Goal: Task Accomplishment & Management: Manage account settings

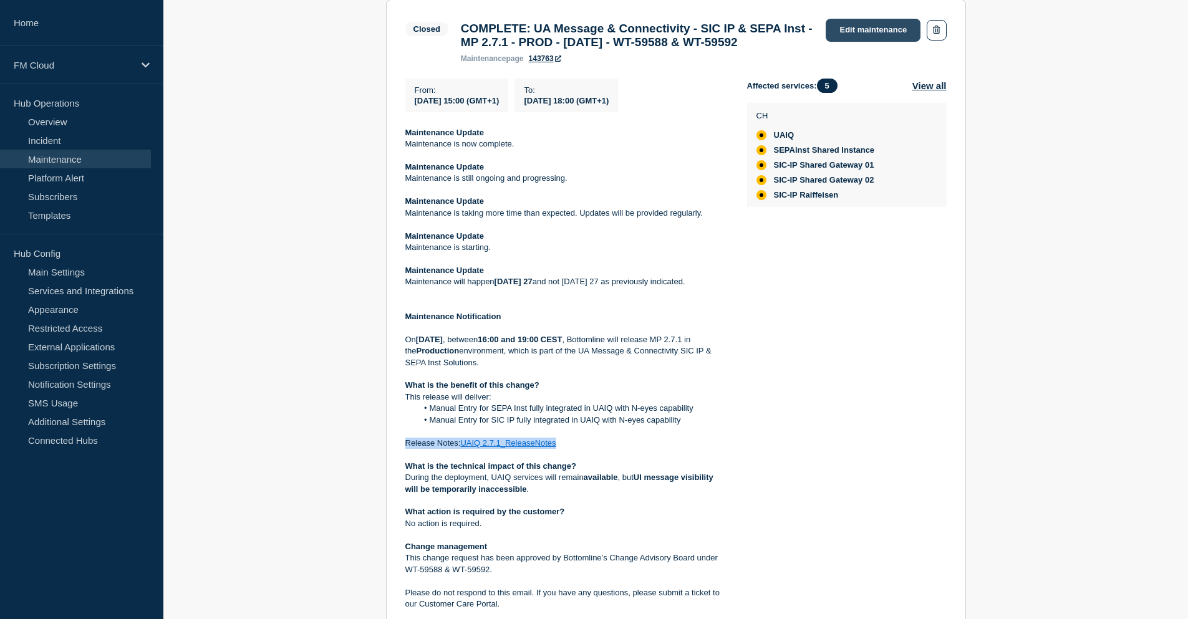
click at [858, 32] on link "Edit maintenance" at bounding box center [873, 30] width 95 height 23
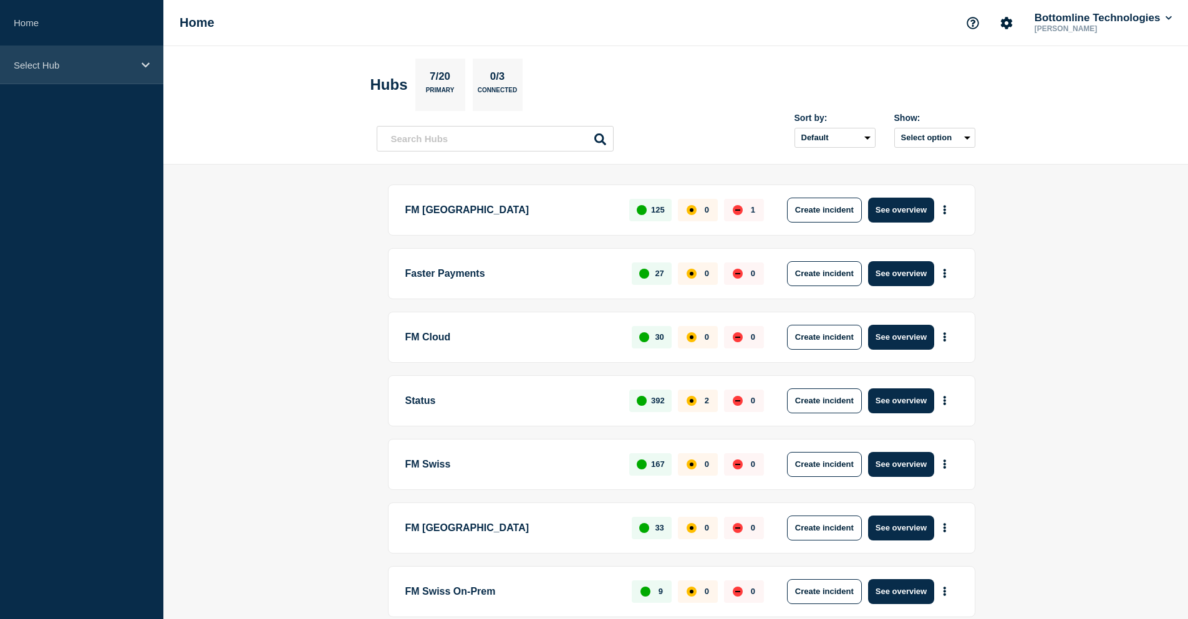
drag, startPoint x: 102, startPoint y: 73, endPoint x: 99, endPoint y: 79, distance: 6.7
click at [102, 72] on div "Select Hub" at bounding box center [81, 65] width 163 height 38
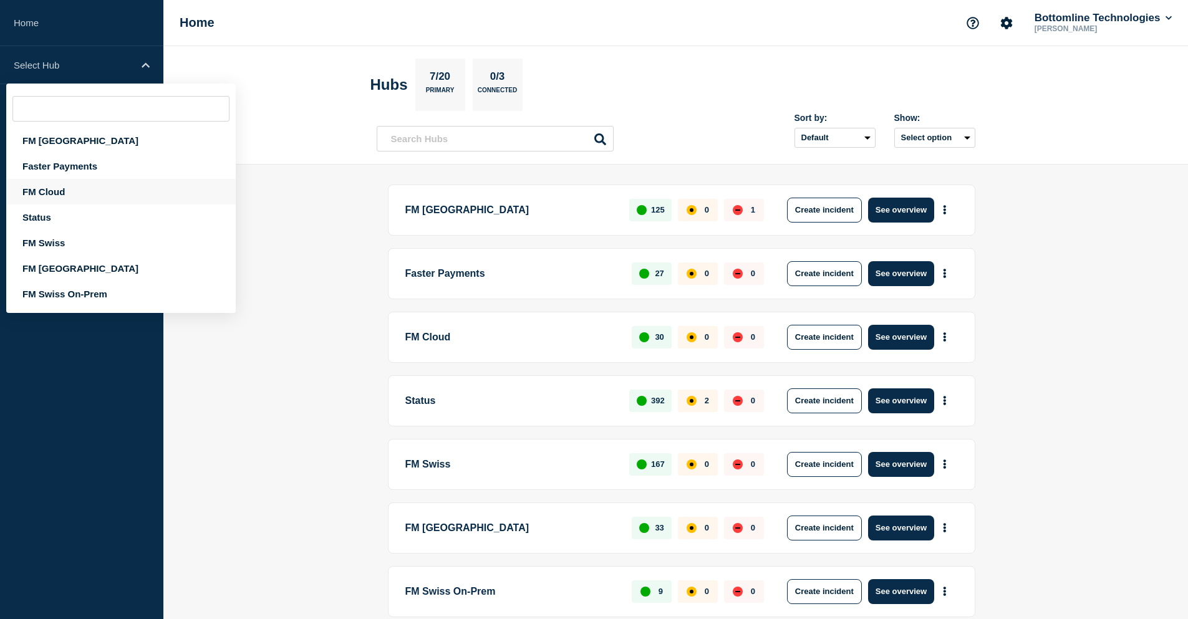
click at [89, 190] on div "FM Cloud" at bounding box center [121, 192] width 230 height 26
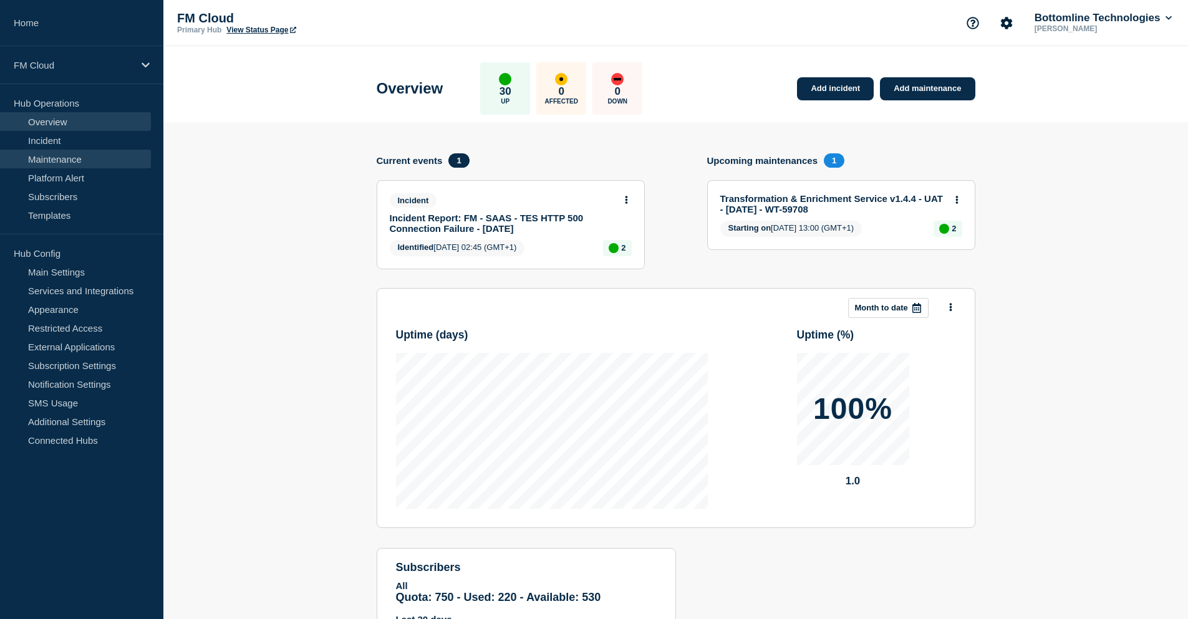
click at [83, 159] on link "Maintenance" at bounding box center [75, 159] width 151 height 19
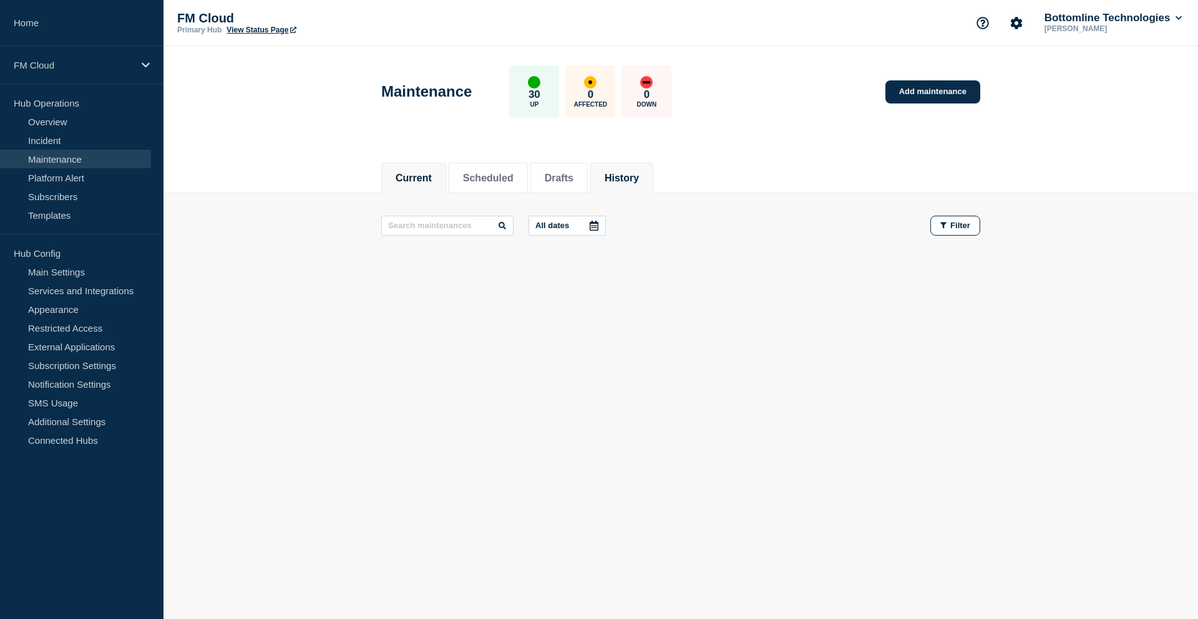
click at [639, 177] on button "History" at bounding box center [621, 178] width 34 height 11
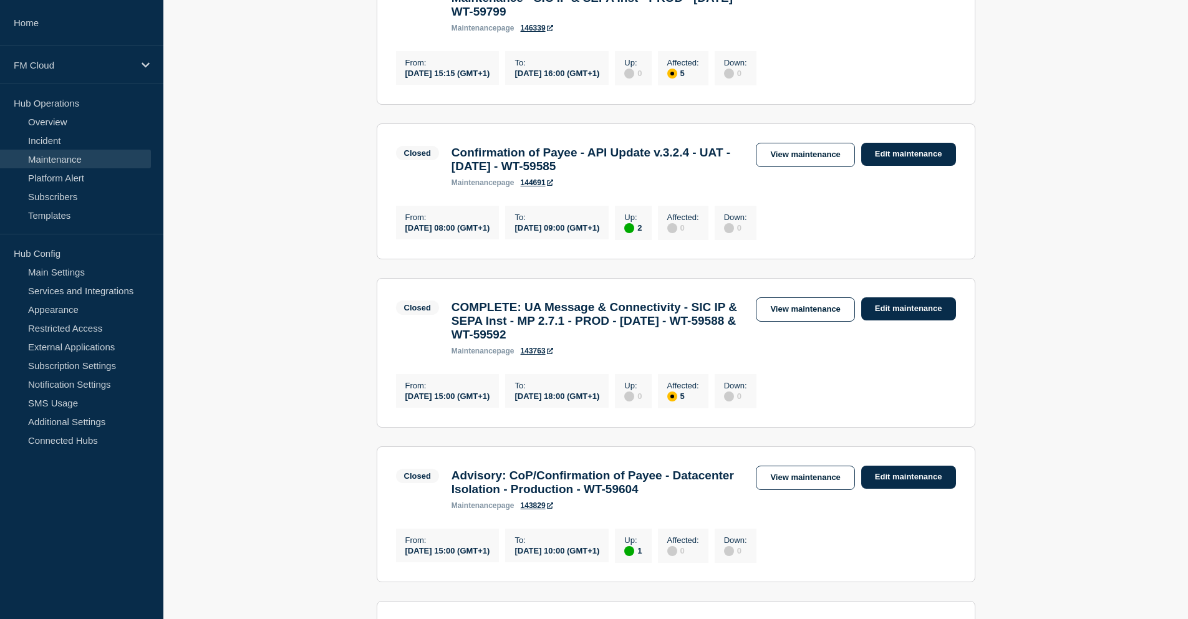
scroll to position [624, 0]
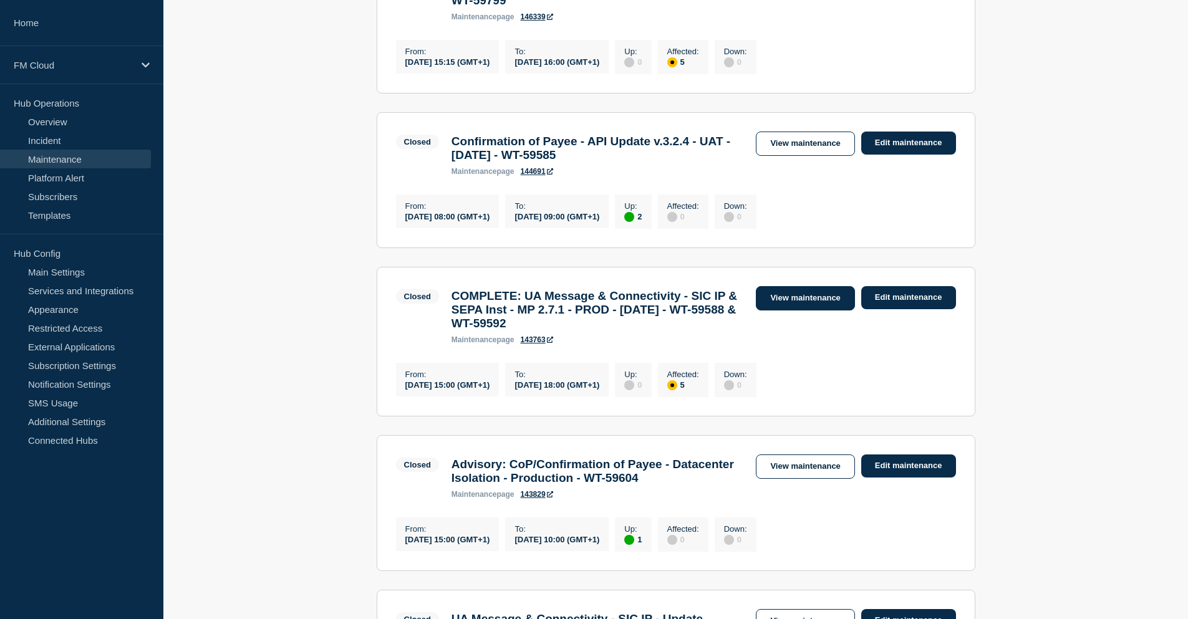
click at [792, 311] on link "View maintenance" at bounding box center [805, 298] width 99 height 24
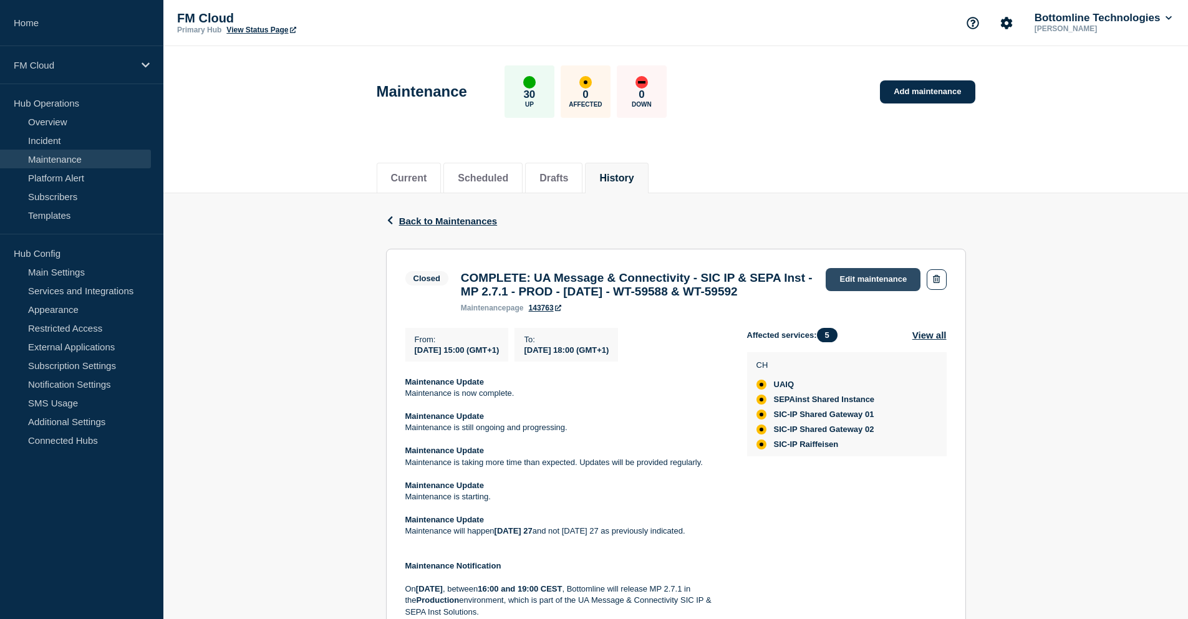
click at [858, 284] on link "Edit maintenance" at bounding box center [873, 279] width 95 height 23
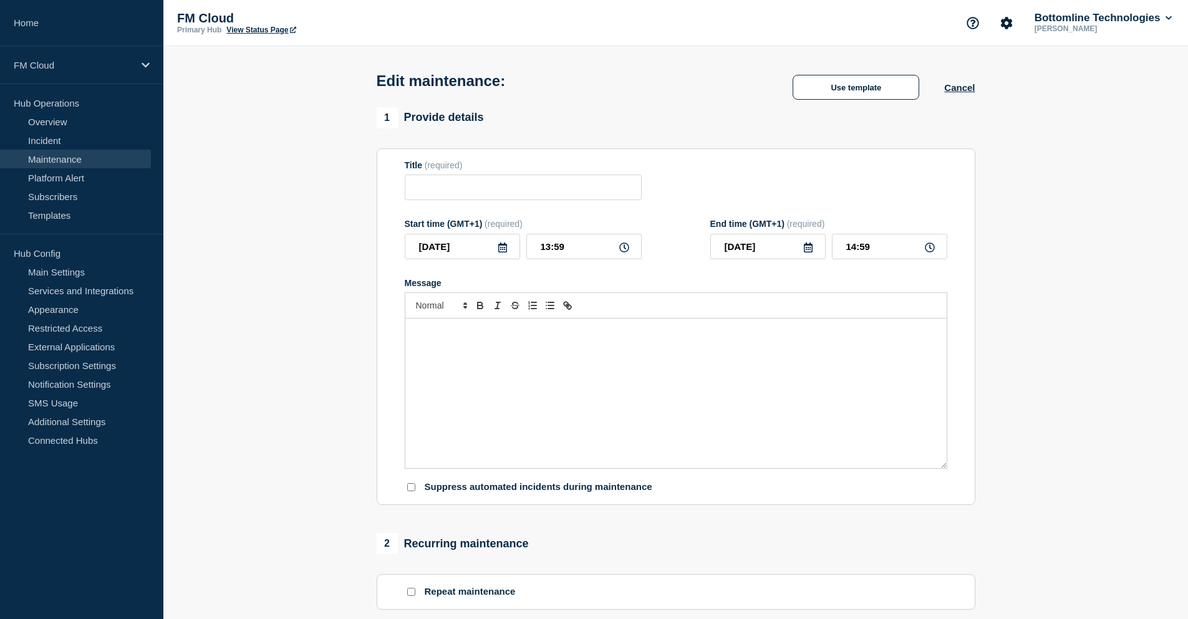
type input "COMPLETE: UA Message & Connectivity - SIC IP & SEPA Inst - MP 2.7.1 - PROD - [D…"
type input "2025-09-27"
type input "15:00"
type input "2025-09-27"
type input "18:00"
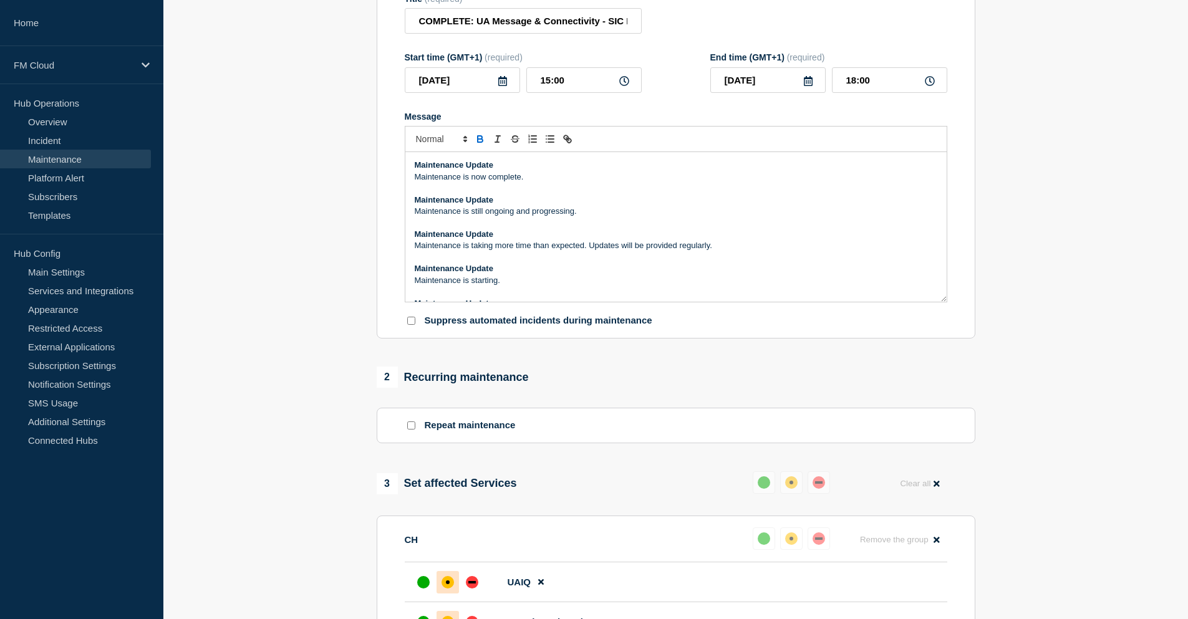
scroll to position [200, 0]
click at [546, 208] on p "Maintenance Update" at bounding box center [676, 201] width 523 height 11
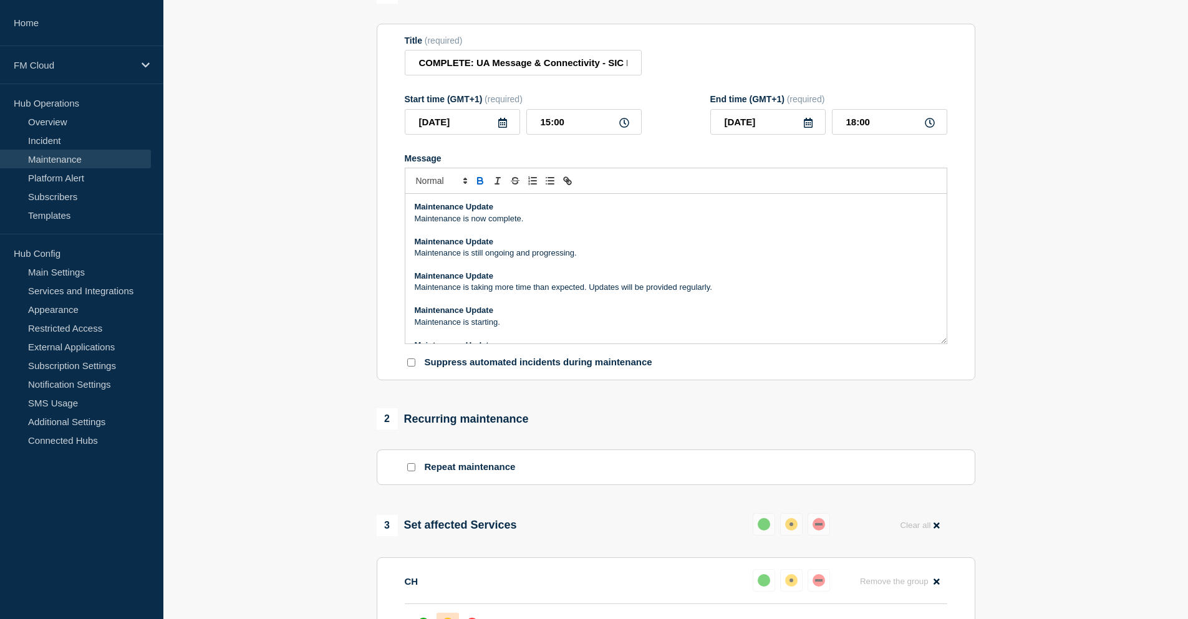
scroll to position [137, 0]
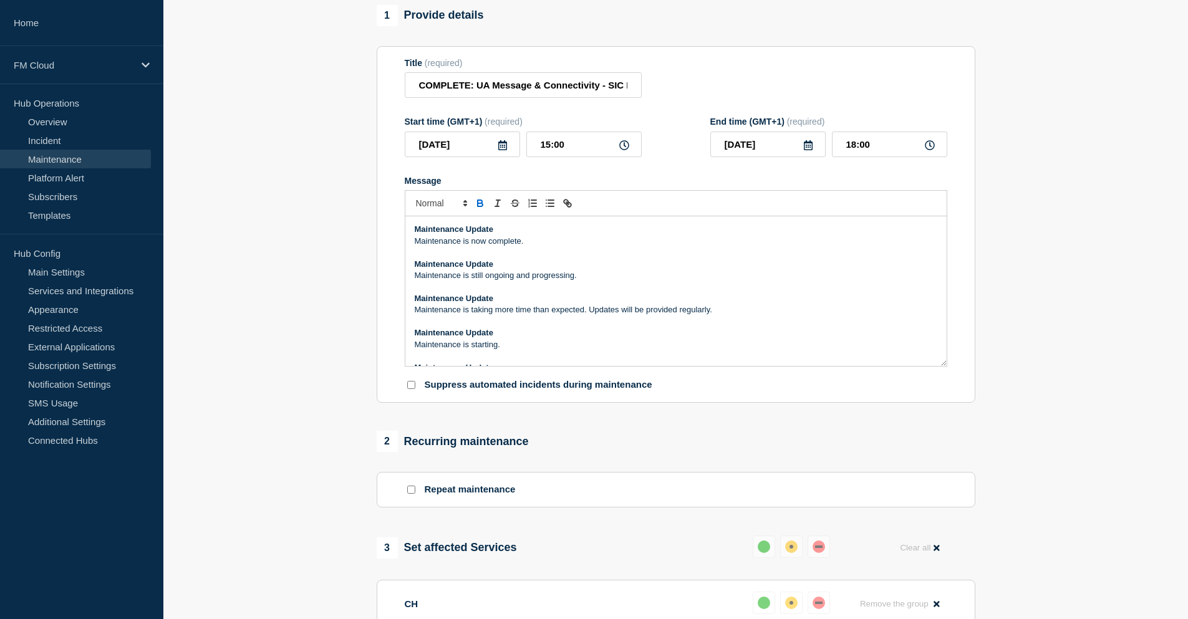
click at [415, 234] on strong "Maintenance Update" at bounding box center [454, 229] width 79 height 9
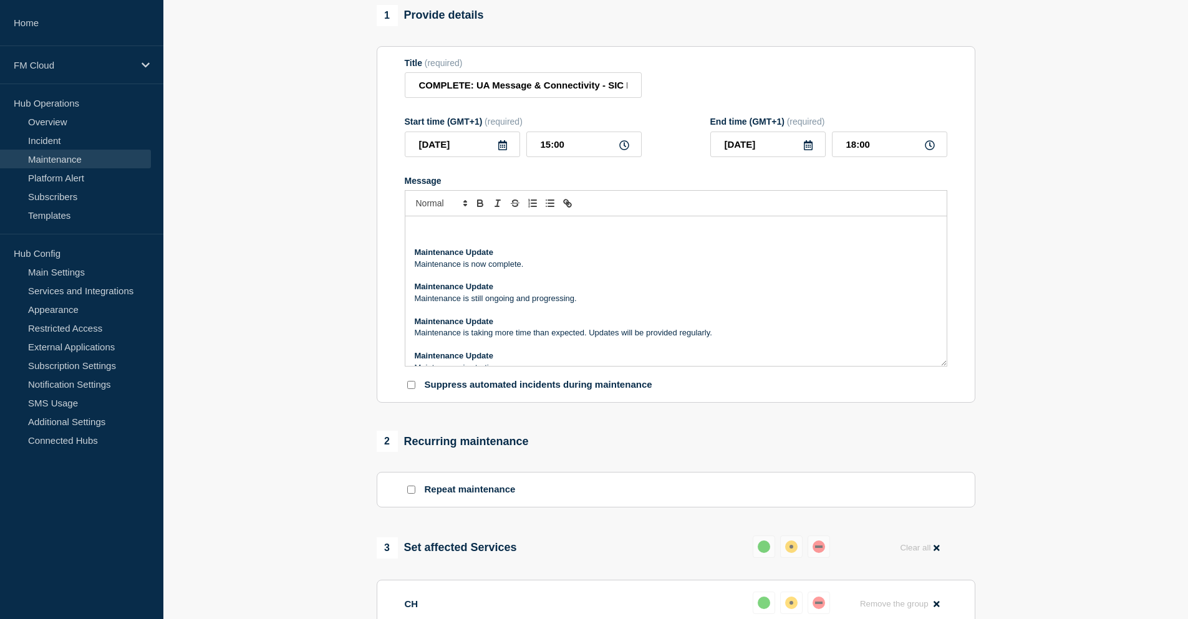
scroll to position [64, 0]
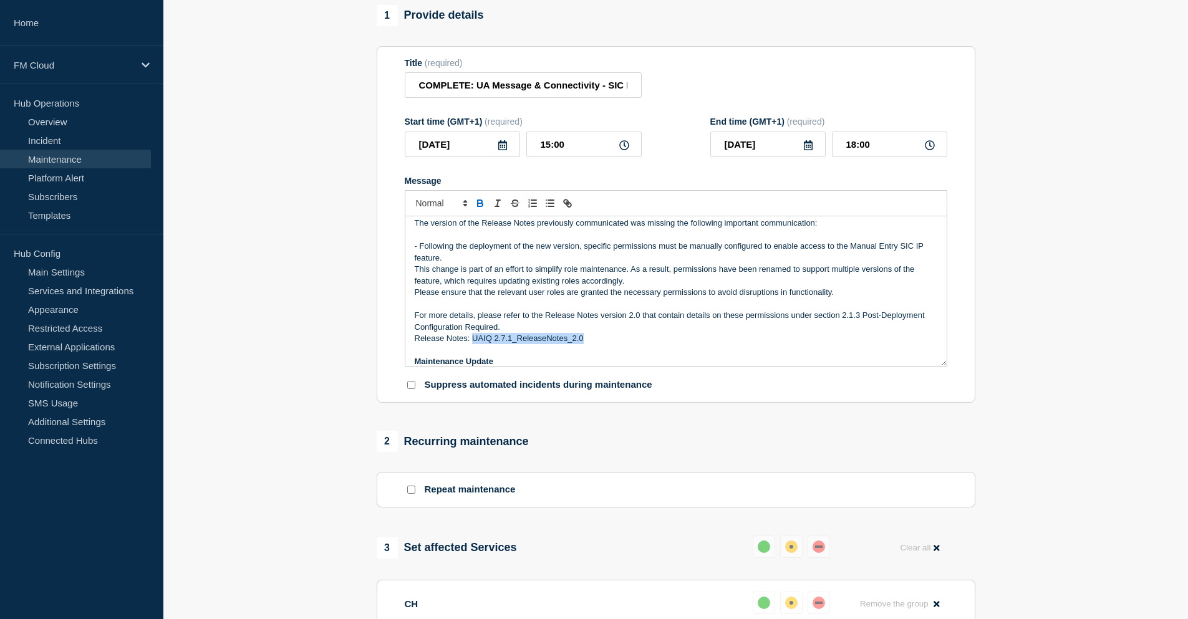
drag, startPoint x: 600, startPoint y: 347, endPoint x: 473, endPoint y: 343, distance: 127.3
click at [473, 343] on p "Release Notes: UAIQ 2.7.1_ReleaseNotes_2.0" at bounding box center [676, 338] width 523 height 11
click at [568, 204] on icon "Toggle link" at bounding box center [566, 202] width 4 height 4
type input "UAIQ 2.7.1_ReleaseNotes_2.0"
paste input "https://bottomline.thruinc.net/Publishing/Link.aspx?LinkID=3VG2B0V297DPJ"
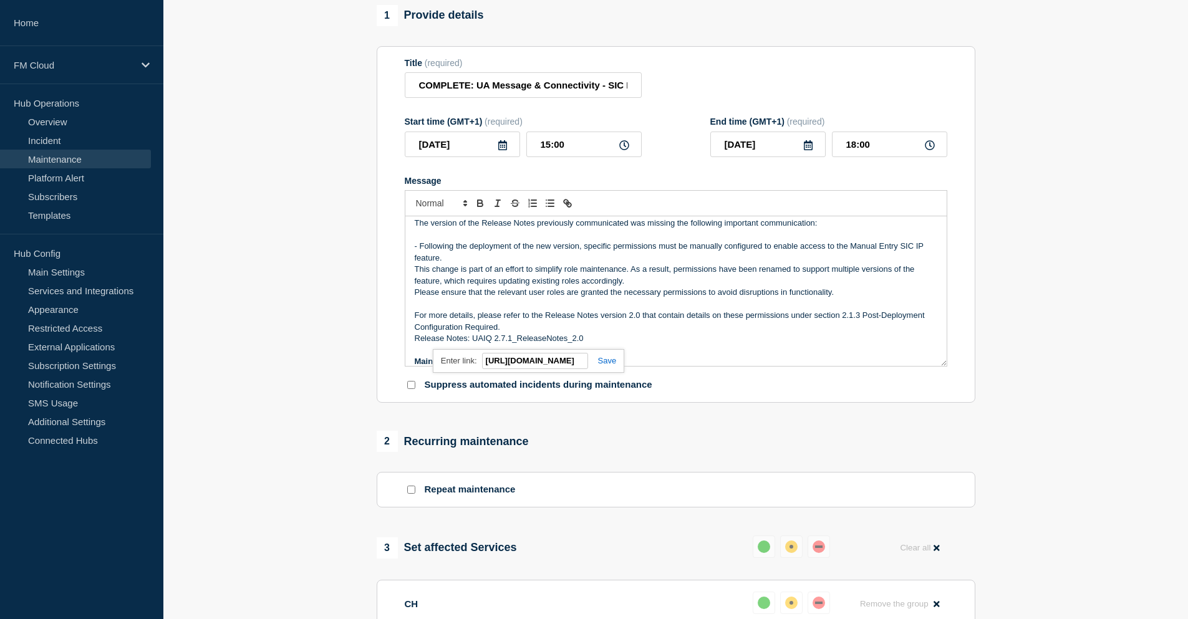
scroll to position [0, 197]
type input "https://bottomline.thruinc.net/Publishing/Link.aspx?LinkID=3VG2B0V297DPJ"
click at [607, 366] on link at bounding box center [602, 360] width 29 height 9
click at [619, 327] on p "For more details, please refer to the Release Notes version 2.0 that contain de…" at bounding box center [676, 321] width 523 height 23
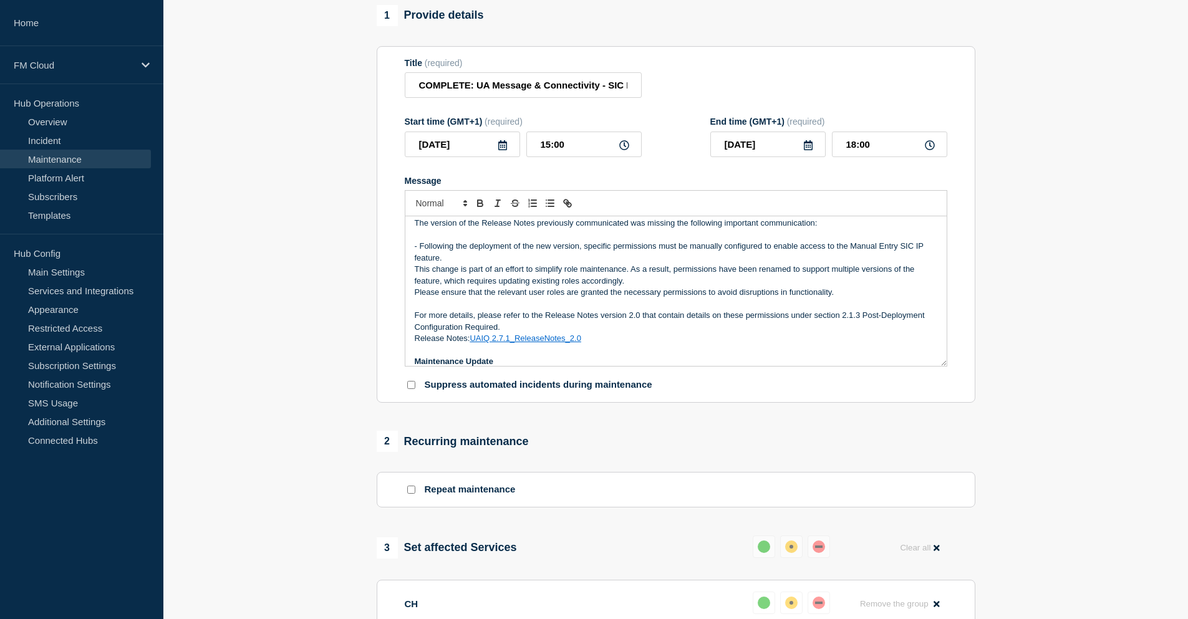
click at [616, 344] on p "Release Notes: UAIQ 2.7.1_ReleaseNotes_2.0" at bounding box center [676, 338] width 523 height 11
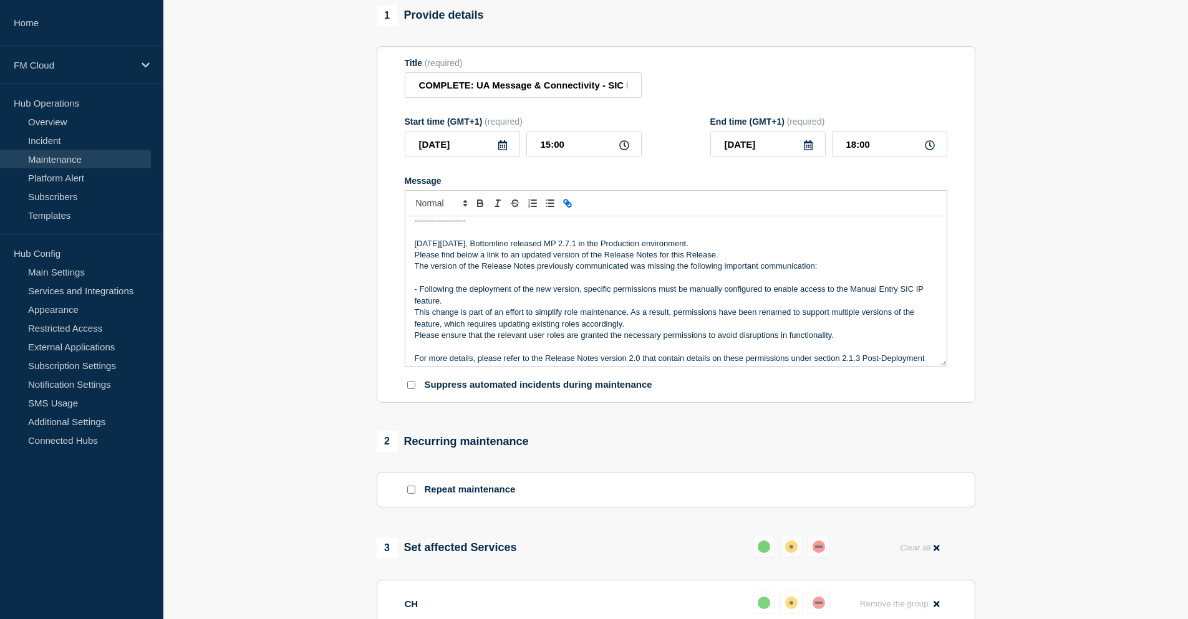
scroll to position [1, 0]
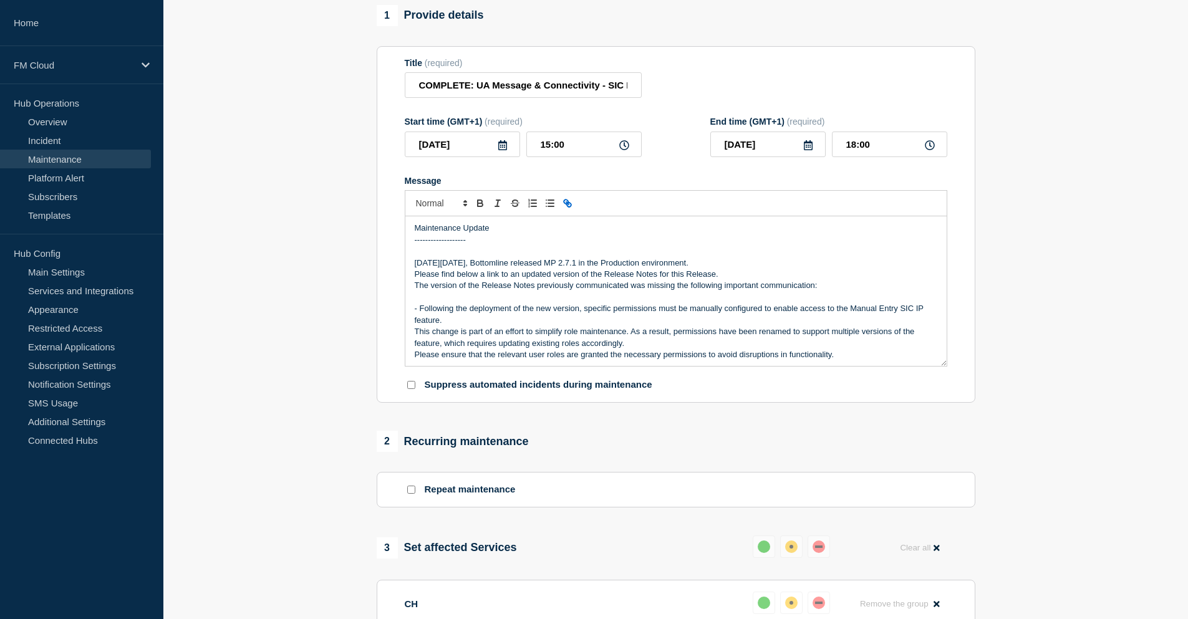
click at [518, 246] on p "-------------------" at bounding box center [676, 240] width 523 height 11
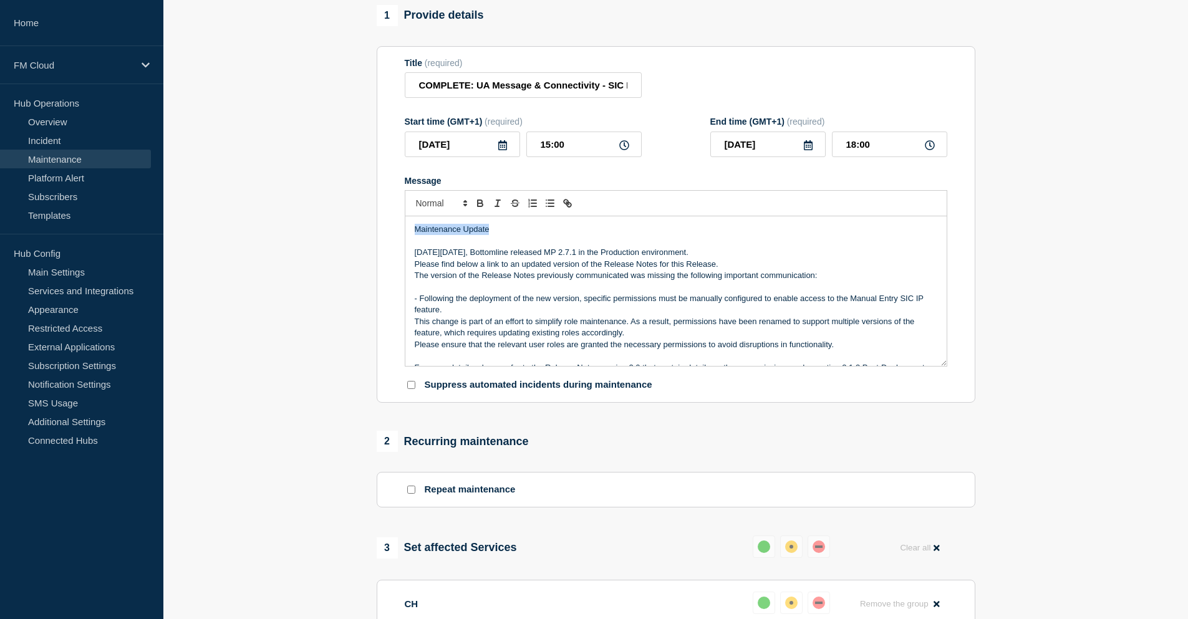
drag, startPoint x: 495, startPoint y: 231, endPoint x: 414, endPoint y: 238, distance: 80.7
click at [414, 238] on div "Maintenance Update On Saturday 27 September 2025, Bottomline released MP 2.7.1 …" at bounding box center [675, 291] width 541 height 150
click at [415, 258] on p "On Saturday 27 September 2025, Bottomline released MP 2.7.1 in the Production e…" at bounding box center [676, 252] width 523 height 11
click at [422, 308] on p "- Following the deployment of the new version, specific permissions must be man…" at bounding box center [676, 304] width 523 height 23
drag, startPoint x: 414, startPoint y: 308, endPoint x: 850, endPoint y: 355, distance: 438.5
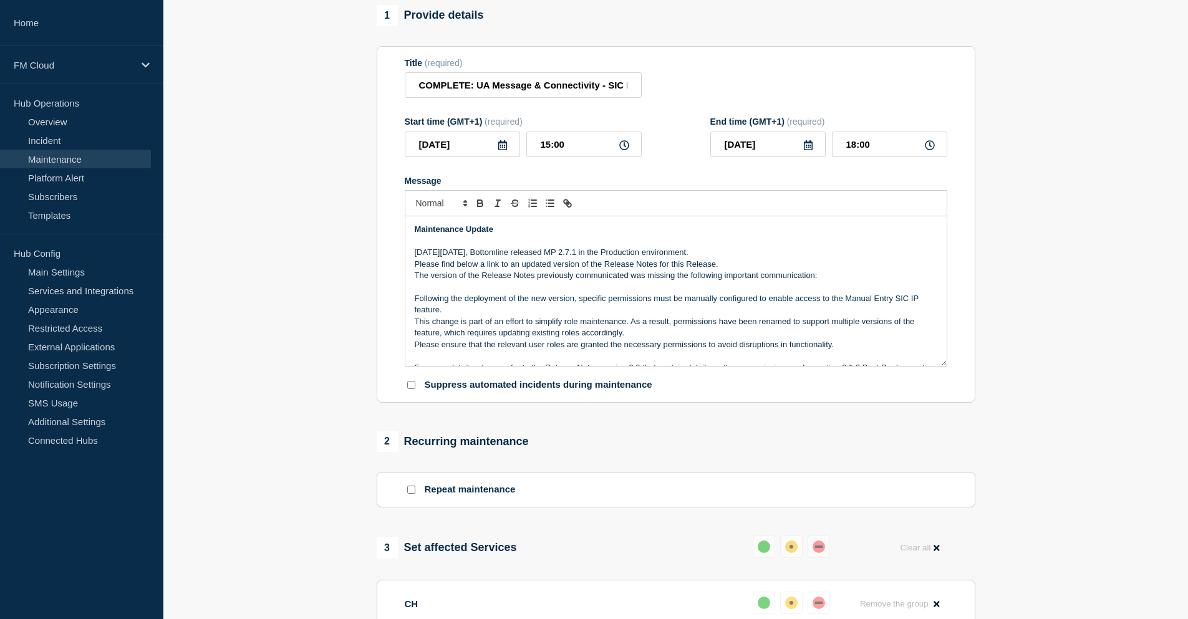
click at [850, 355] on div "Maintenance Update On Saturday 27 September 2025, Bottomline released MP 2.7.1 …" at bounding box center [675, 291] width 541 height 150
click at [500, 209] on icon "Toggle italic text" at bounding box center [497, 203] width 11 height 11
click at [510, 281] on p "The version of the Release Notes previously communicated was missing the follow…" at bounding box center [676, 275] width 523 height 11
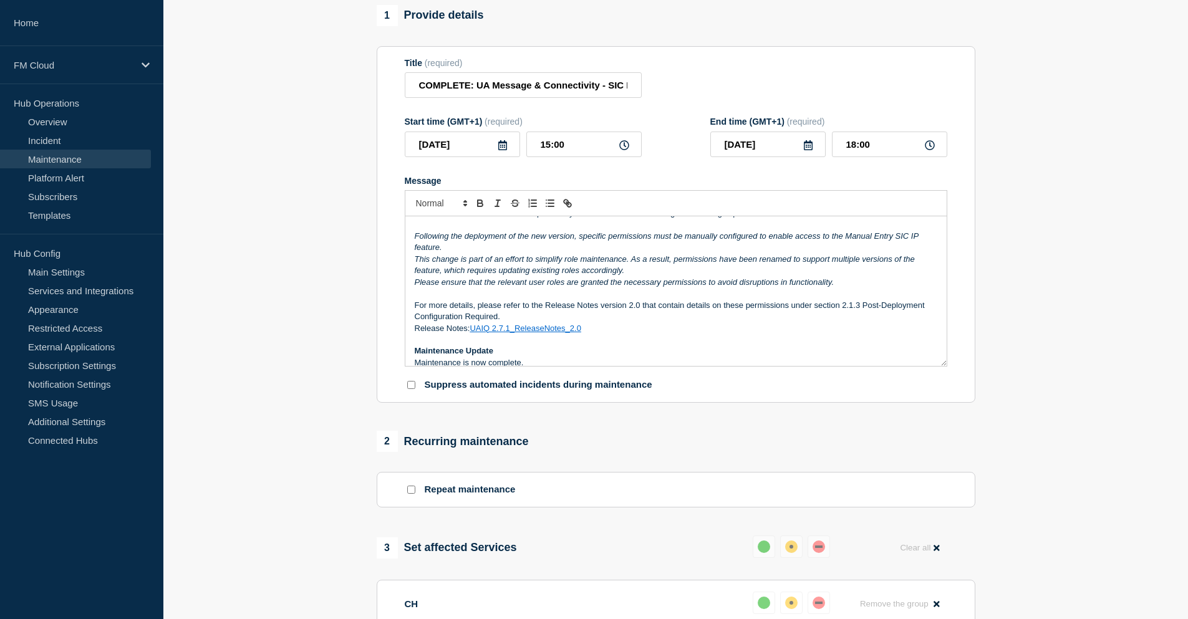
click at [415, 314] on p "For more details, please refer to the Release Notes version 2.0 that contain de…" at bounding box center [676, 311] width 523 height 23
click at [454, 299] on p "Message" at bounding box center [676, 293] width 523 height 11
click at [596, 334] on p "Release Notes: UAIQ 2.7.1_ReleaseNotes_2.0" at bounding box center [676, 328] width 523 height 11
click at [531, 333] on link "UAIQ 2.7.1_ReleaseNotes_2.0" at bounding box center [526, 328] width 112 height 9
click at [516, 359] on link "https://bottomline.thruinc.net/Publishing/Link.aspx?LinkID=3VG2B0V297DPJ" at bounding box center [496, 351] width 85 height 16
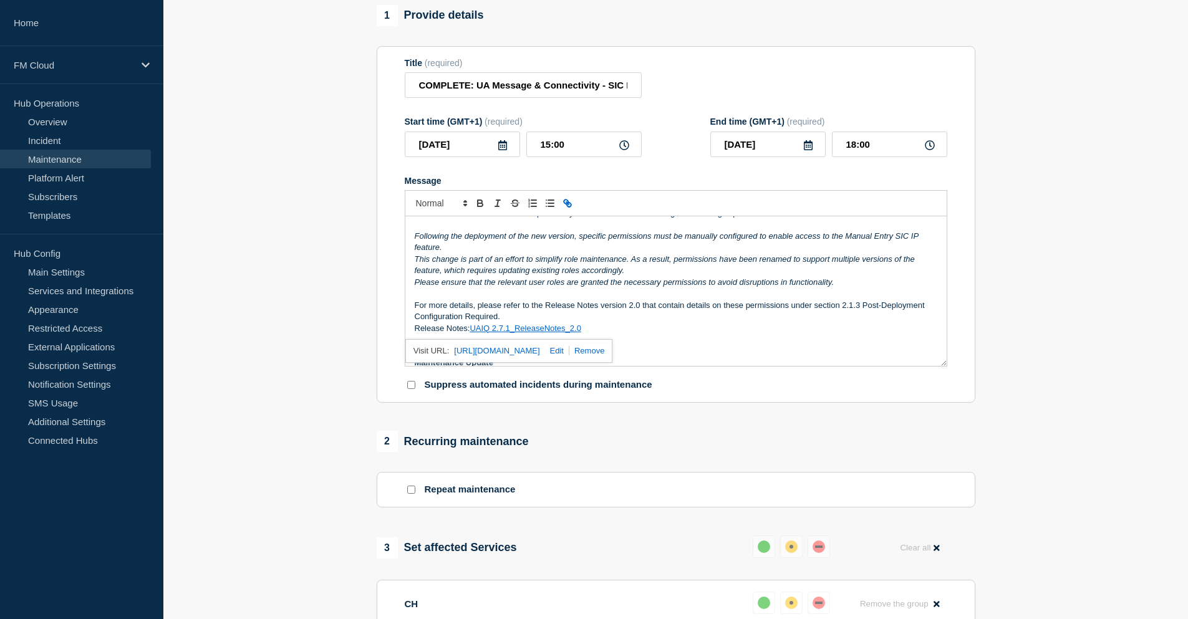
click at [1183, 357] on section "1 Provide details Title (required) COMPLETE: UA Message & Connectivity - SIC IP…" at bounding box center [675, 550] width 1025 height 1091
click at [717, 323] on p "For more details, please refer to the Release Notes version 2.0 that contain de…" at bounding box center [676, 311] width 523 height 23
click at [678, 323] on p "For more details, please refer to the Release Notes version 2.0 that contain de…" at bounding box center [676, 311] width 523 height 23
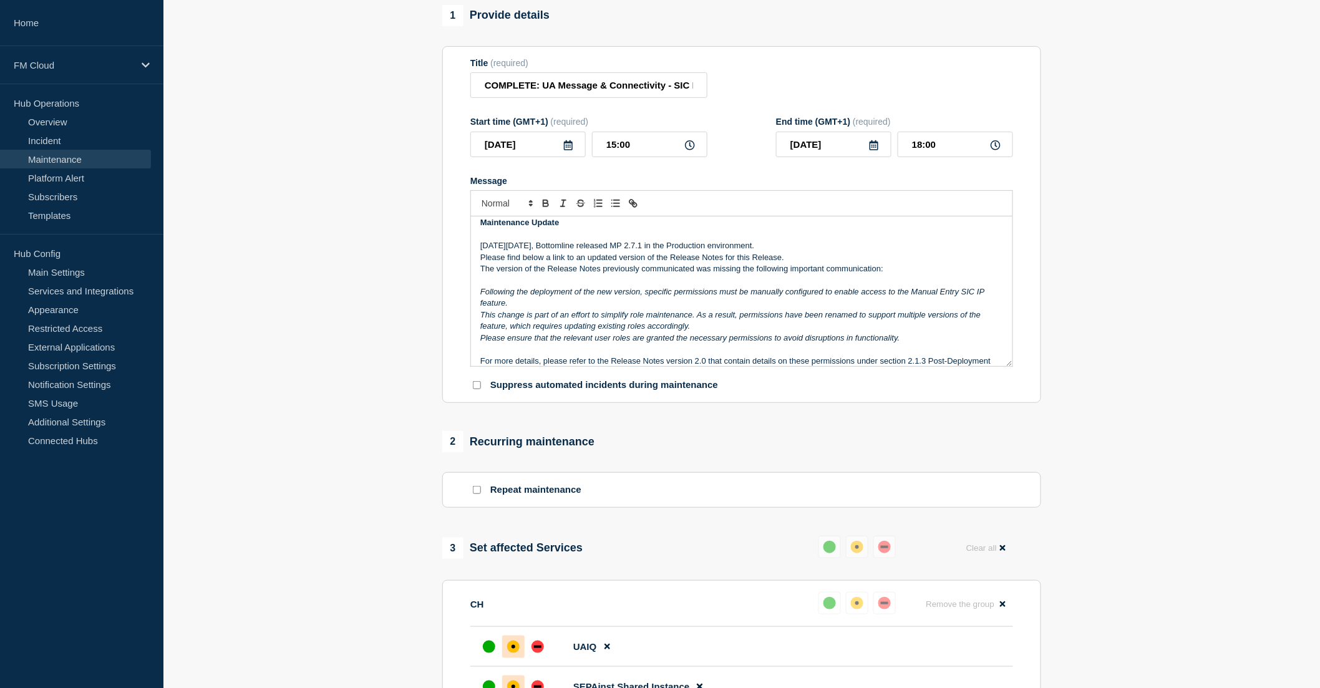
scroll to position [0, 0]
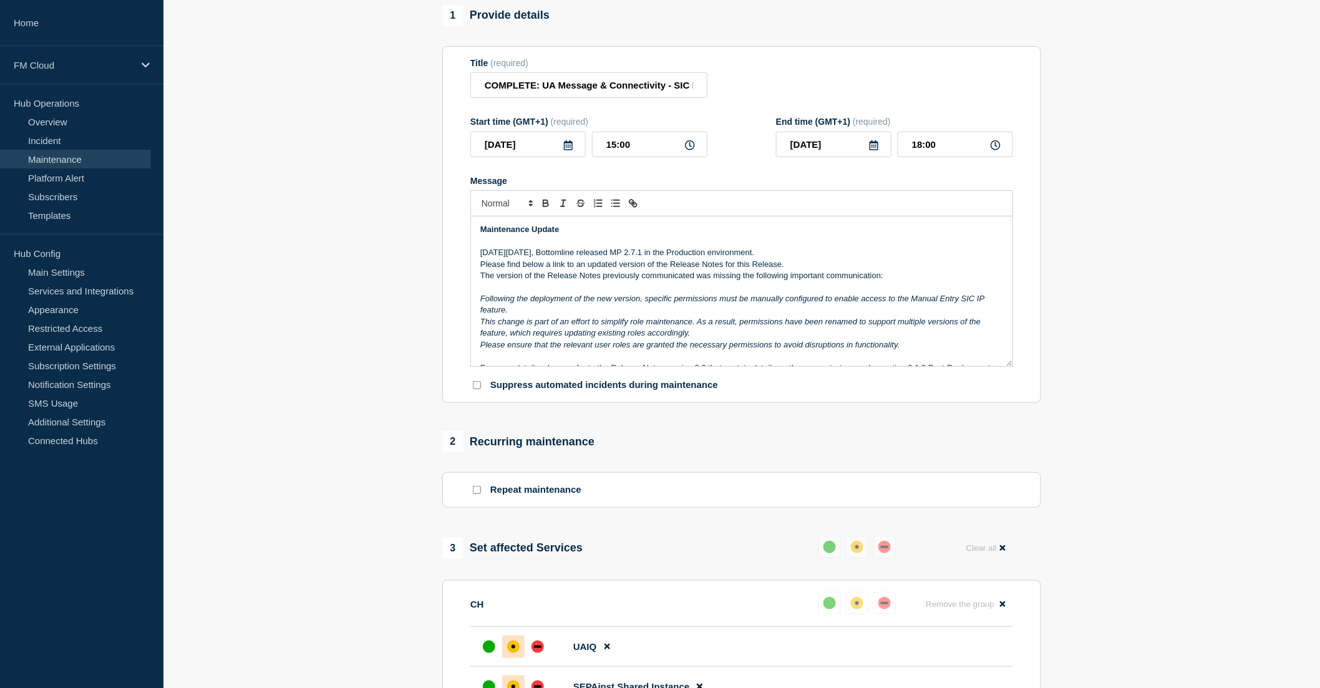
click at [481, 258] on p "On Saturday 27 September 2025, Bottomline released MP 2.7.1 in the Production e…" at bounding box center [741, 252] width 523 height 11
click at [487, 97] on input "COMPLETE: UA Message & Connectivity - SIC IP & SEPA Inst - MP 2.7.1 - PROD - [D…" at bounding box center [588, 85] width 237 height 26
click at [503, 95] on input "COMPLETE: UA Message & Connectivity - SIC IP & SEPA Inst - MP 2.7.1 - PROD - [D…" at bounding box center [588, 85] width 237 height 26
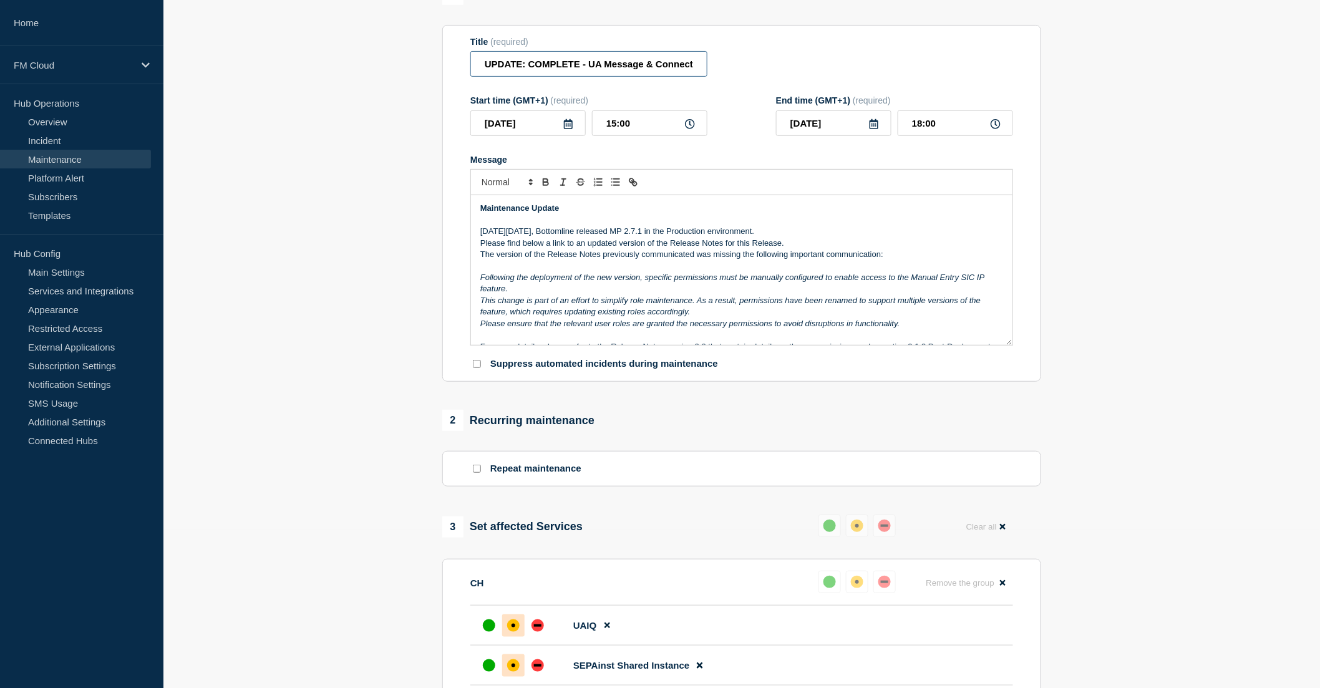
type input "UPDATE: COMPLETE - UA Message & Connectivity - SIC IP & SEPA Inst - MP 2.7.1 - …"
click at [631, 271] on p "Message" at bounding box center [741, 265] width 523 height 11
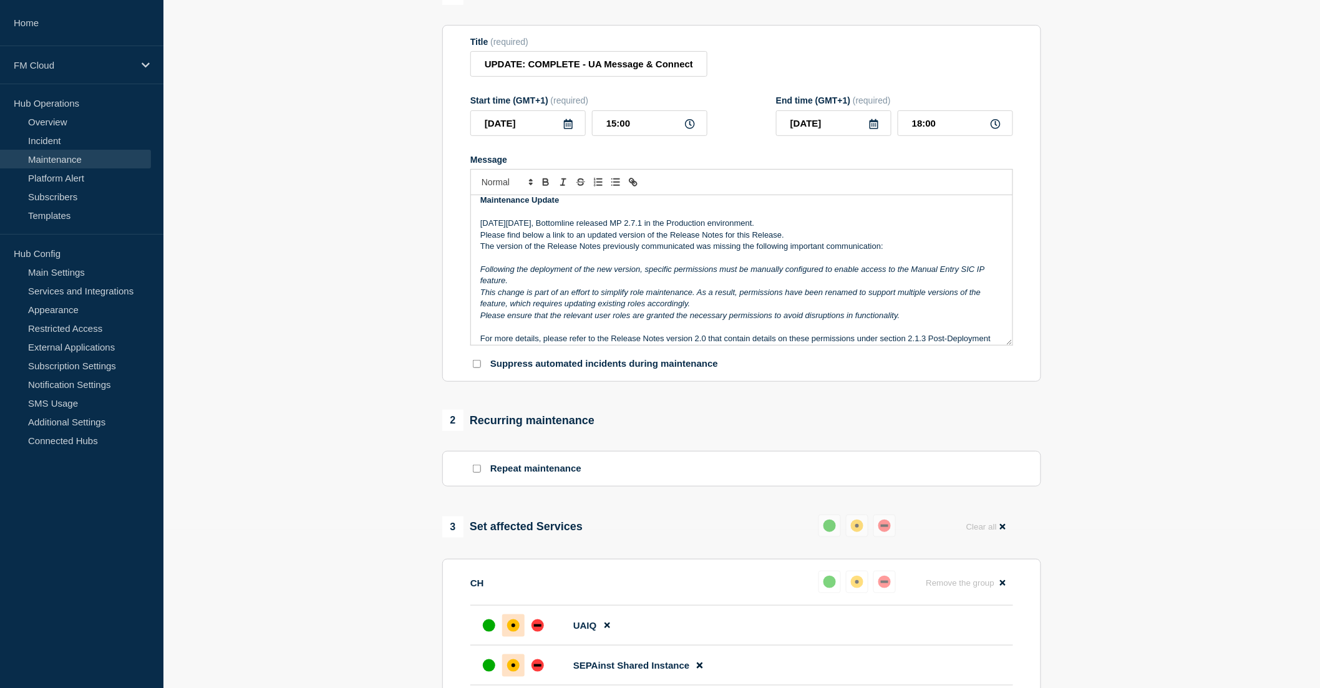
click at [855, 356] on p "For more details, please refer to the Release Notes version 2.0 that contain de…" at bounding box center [741, 344] width 523 height 23
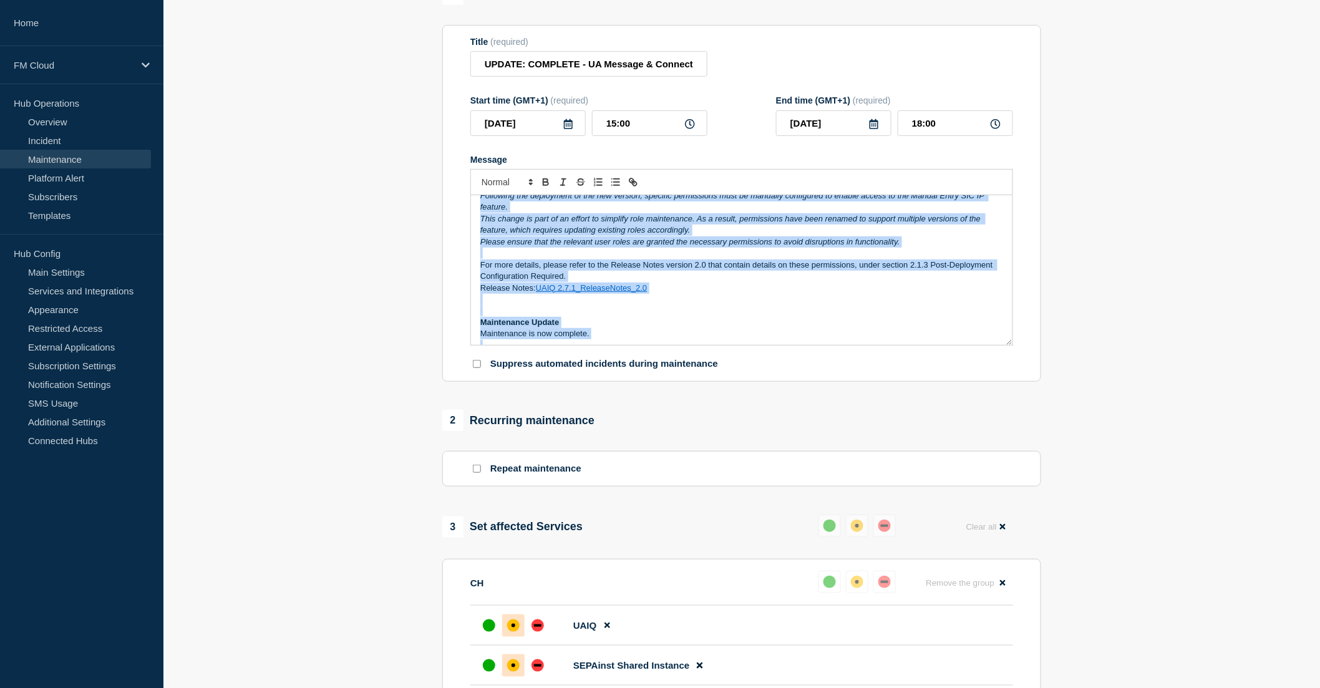
scroll to position [125, 0]
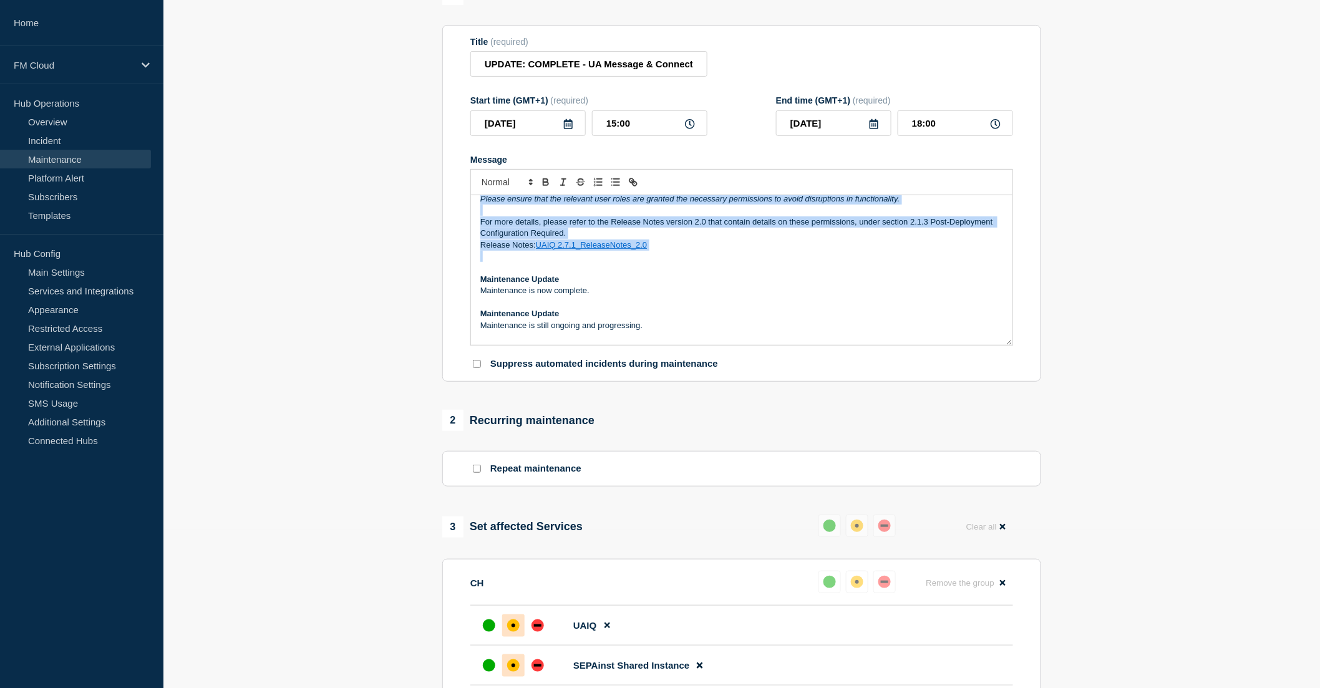
drag, startPoint x: 479, startPoint y: 234, endPoint x: 828, endPoint y: 291, distance: 353.9
click at [828, 291] on div "Maintenance Update On Saturday 27 September 2025, Bottomline released MP 2.7.1 …" at bounding box center [741, 270] width 541 height 150
copy div "Maintenance Update On Saturday 27 September 2025, Bottomline released MP 2.7.1 …"
